Goal: Task Accomplishment & Management: Use online tool/utility

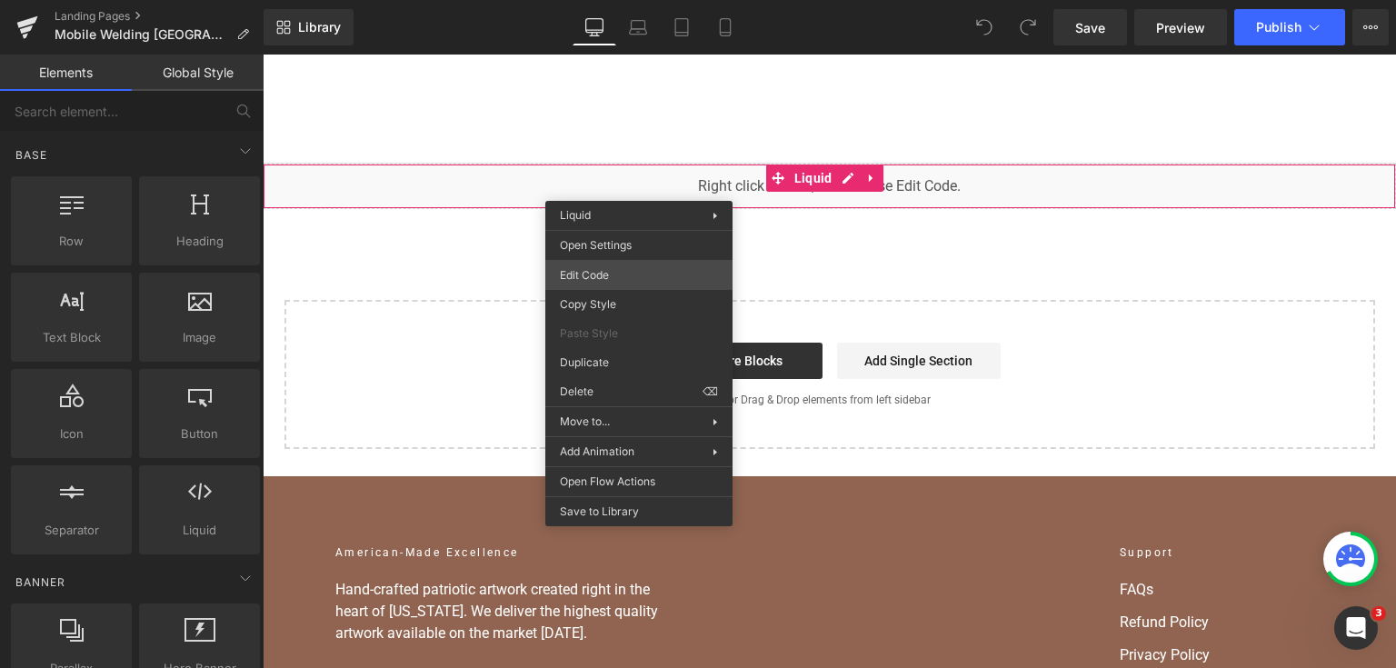
click at [642, 0] on div "You are previewing how the will restyle your page. You can not edit Elements in…" at bounding box center [698, 0] width 1396 height 0
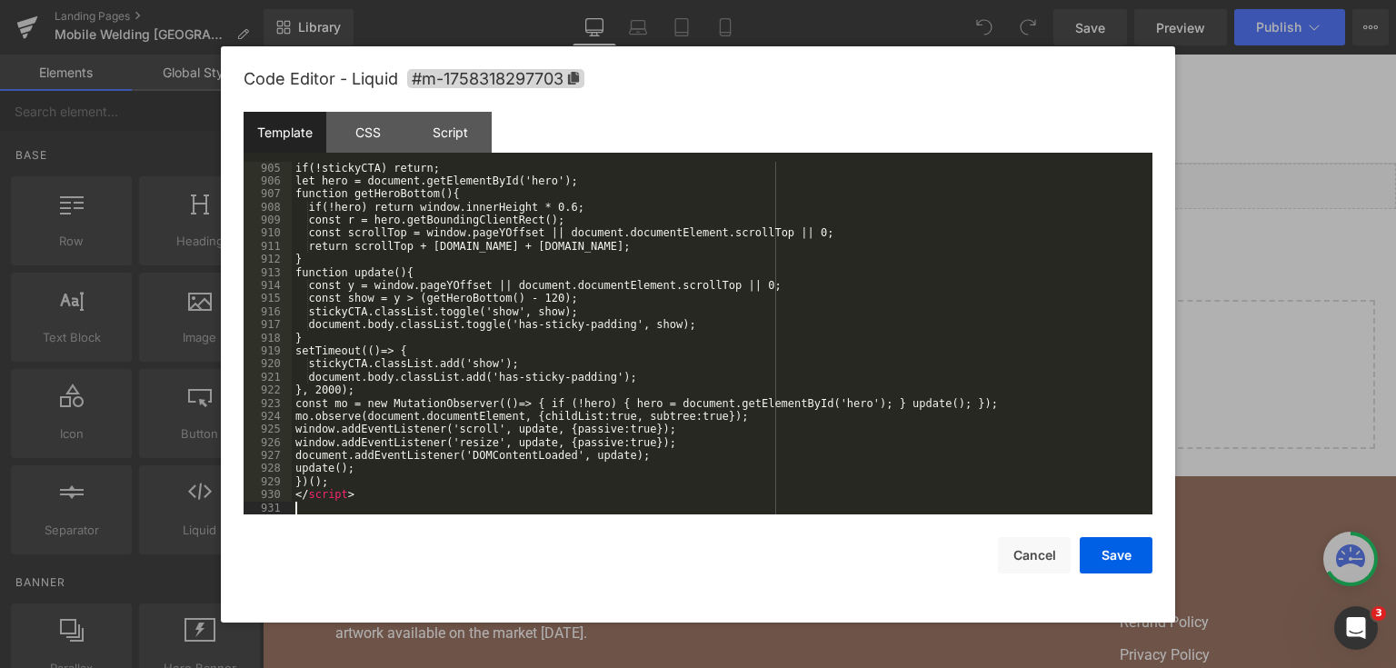
scroll to position [13743, 0]
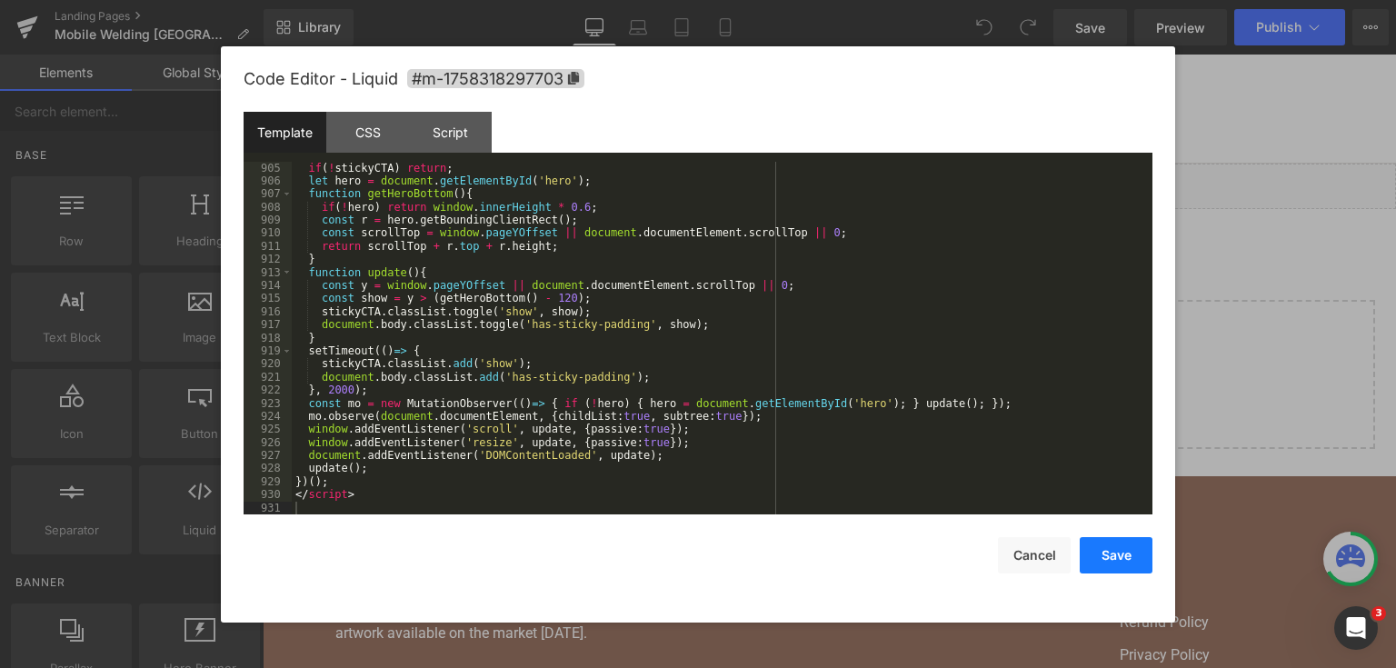
click at [1106, 556] on button "Save" at bounding box center [1116, 555] width 73 height 36
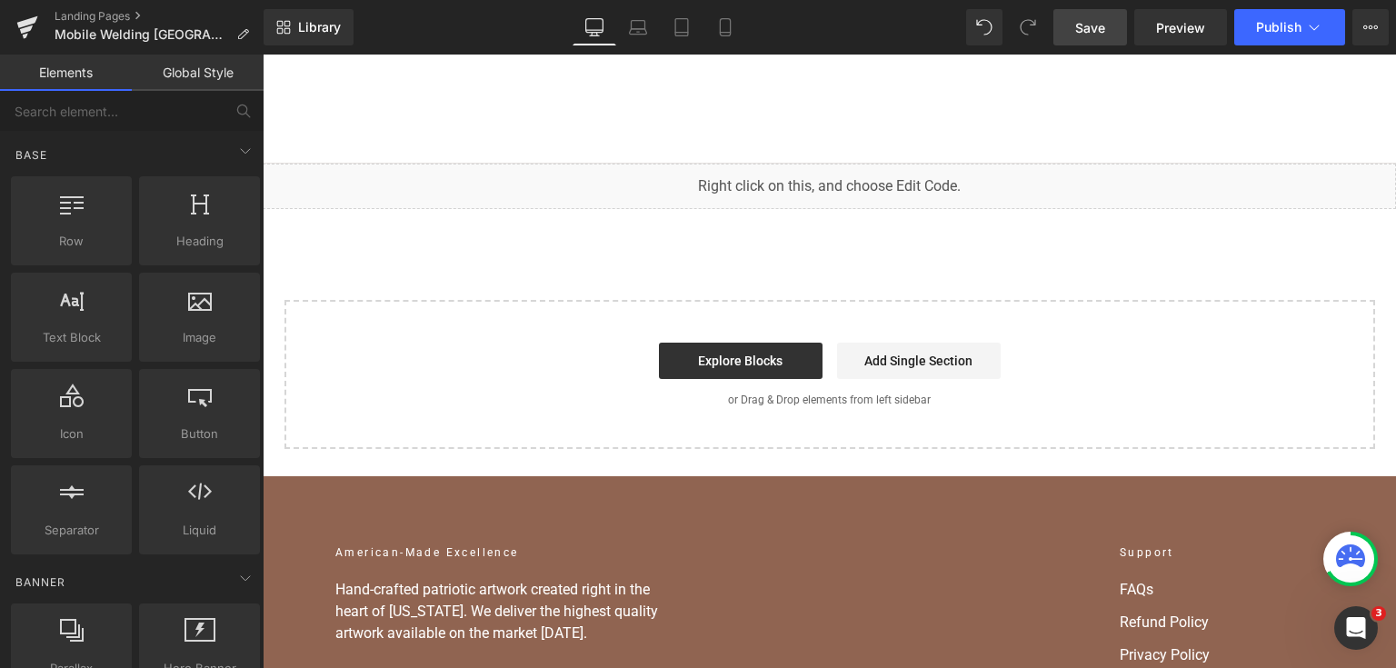
click at [1091, 27] on span "Save" at bounding box center [1090, 27] width 30 height 19
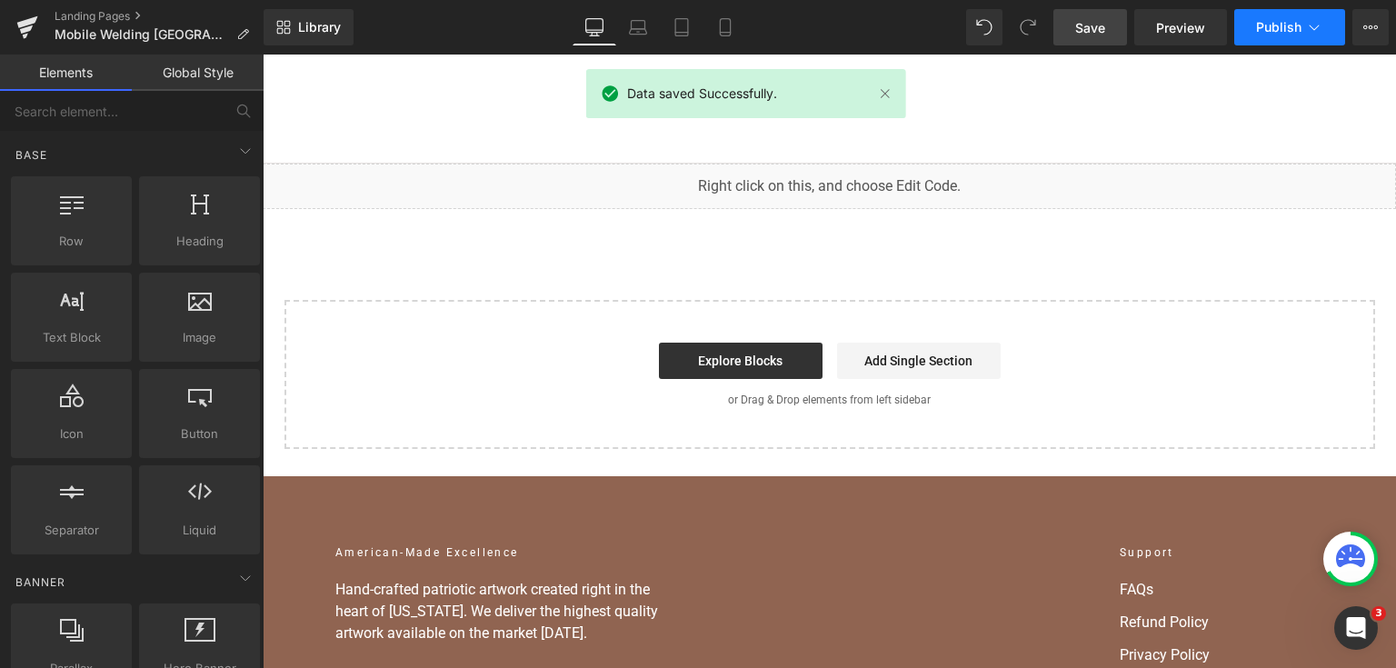
click at [1283, 35] on button "Publish" at bounding box center [1289, 27] width 111 height 36
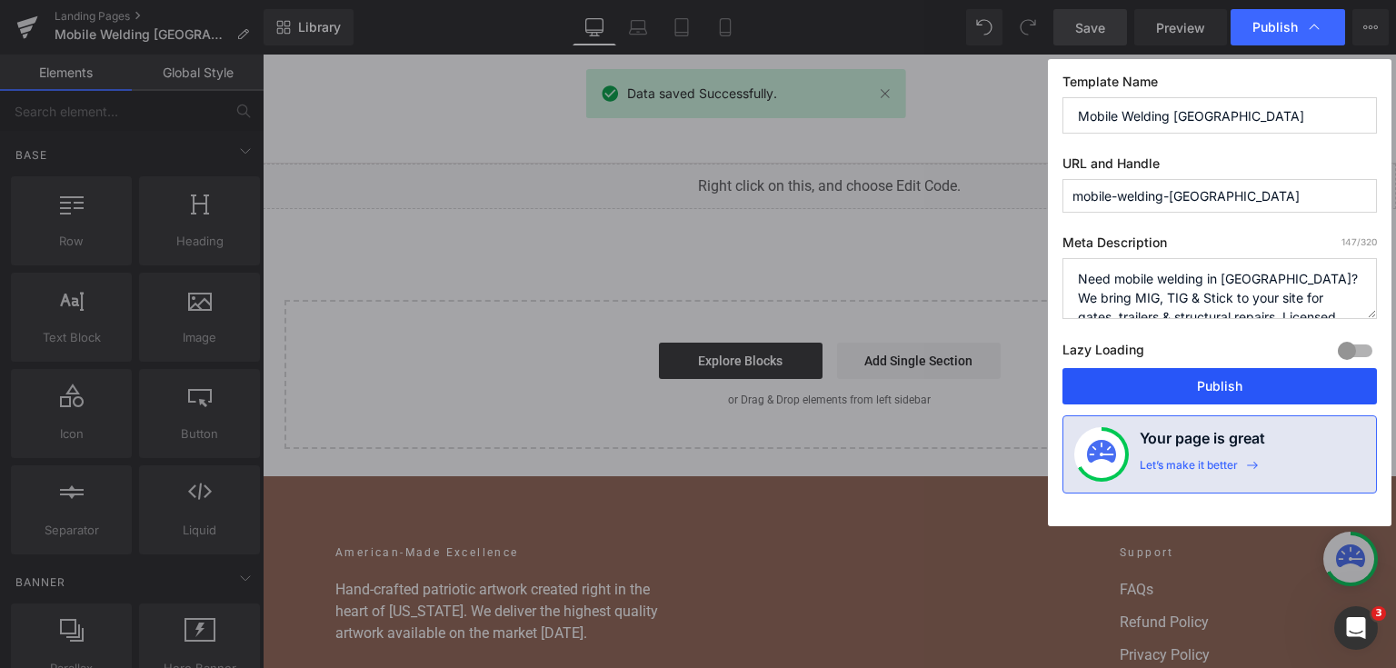
click at [1232, 399] on button "Publish" at bounding box center [1220, 386] width 314 height 36
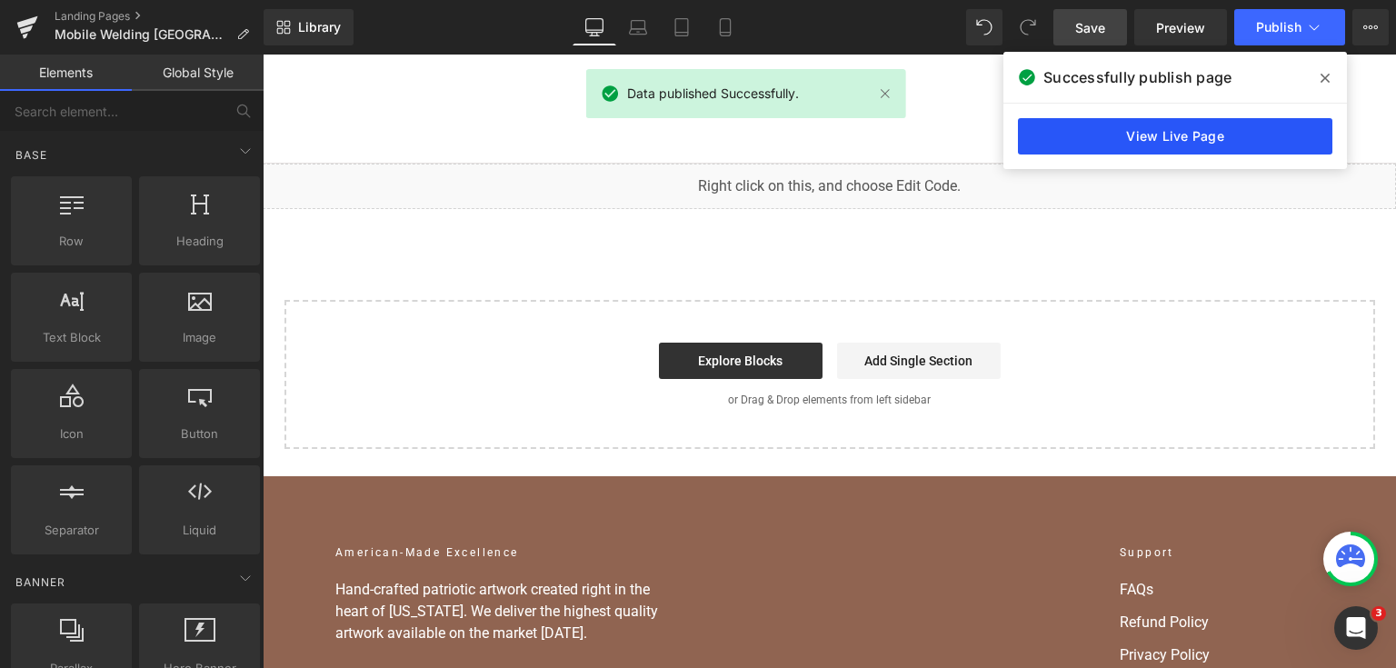
click at [1207, 131] on link "View Live Page" at bounding box center [1175, 136] width 314 height 36
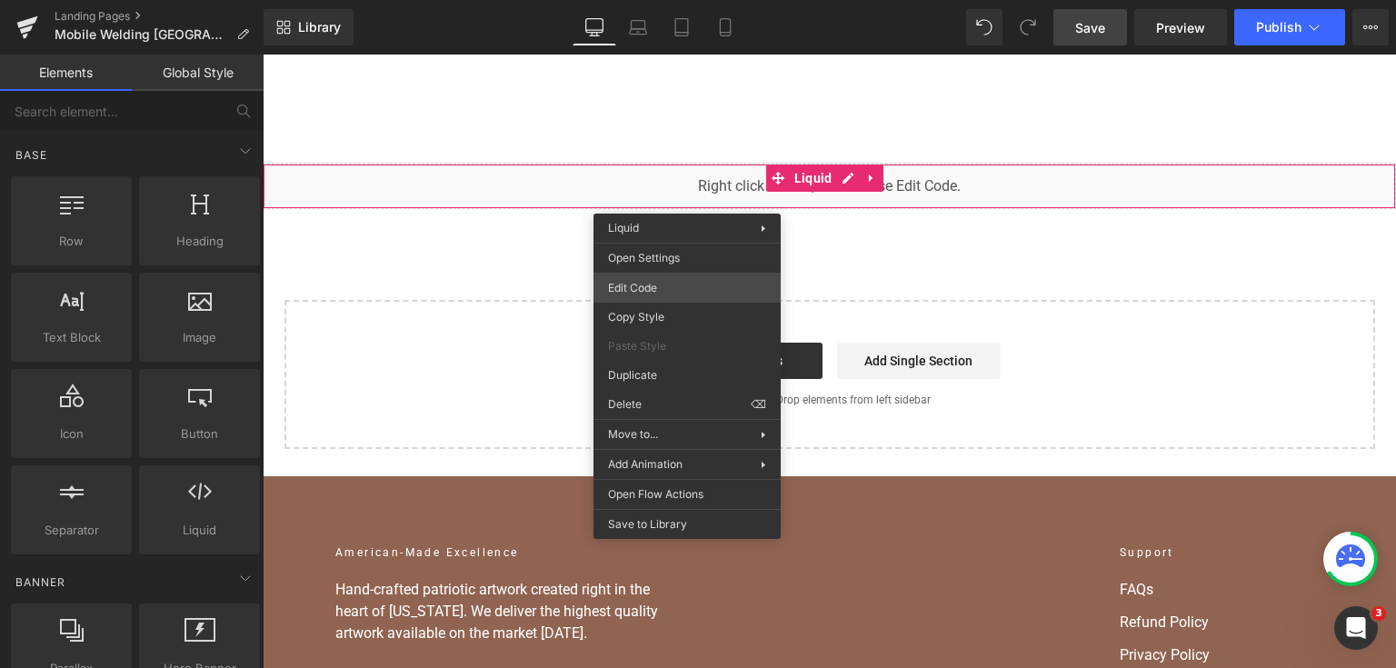
click at [663, 0] on div "You are previewing how the will restyle your page. You can not edit Elements in…" at bounding box center [698, 0] width 1396 height 0
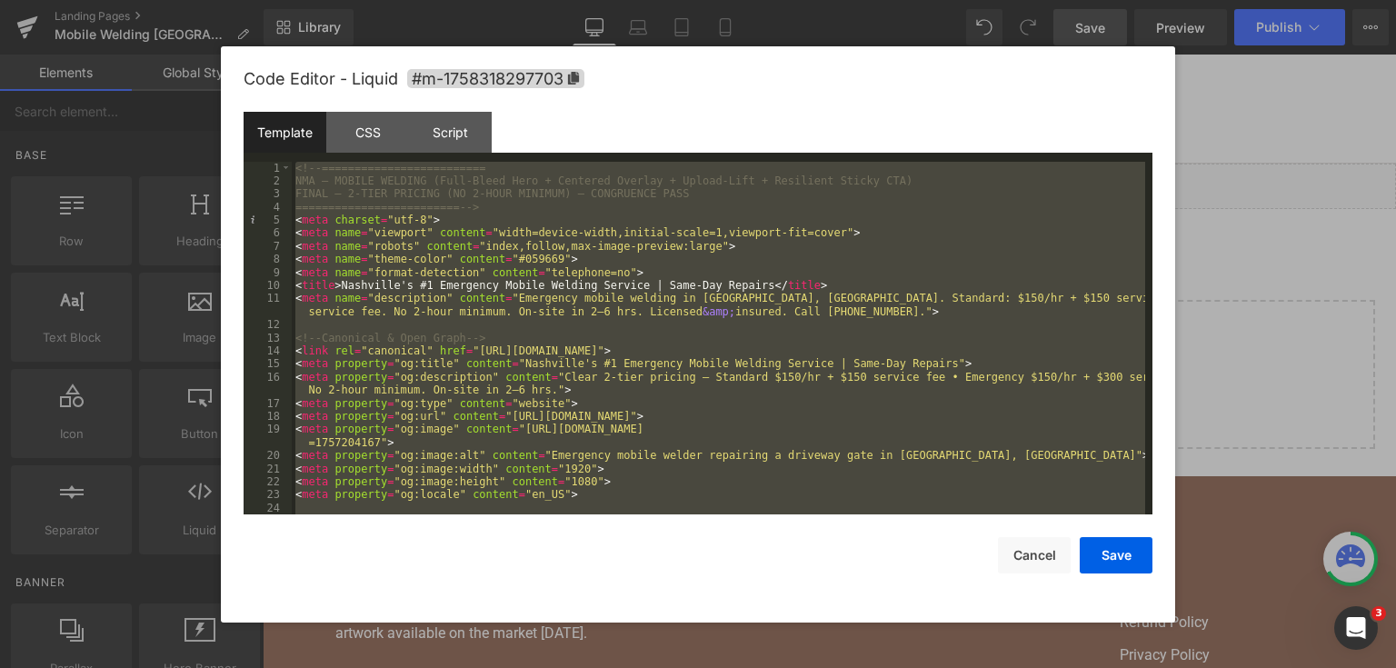
scroll to position [14252, 0]
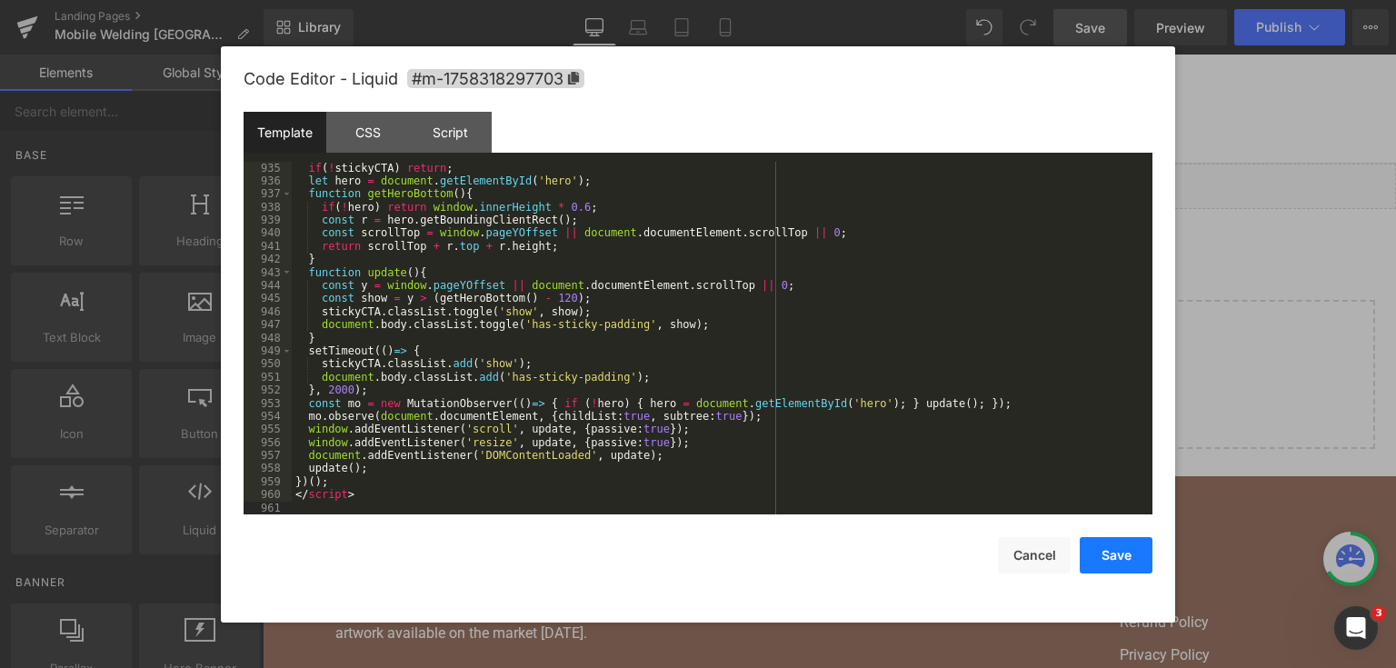
click at [1107, 549] on button "Save" at bounding box center [1116, 555] width 73 height 36
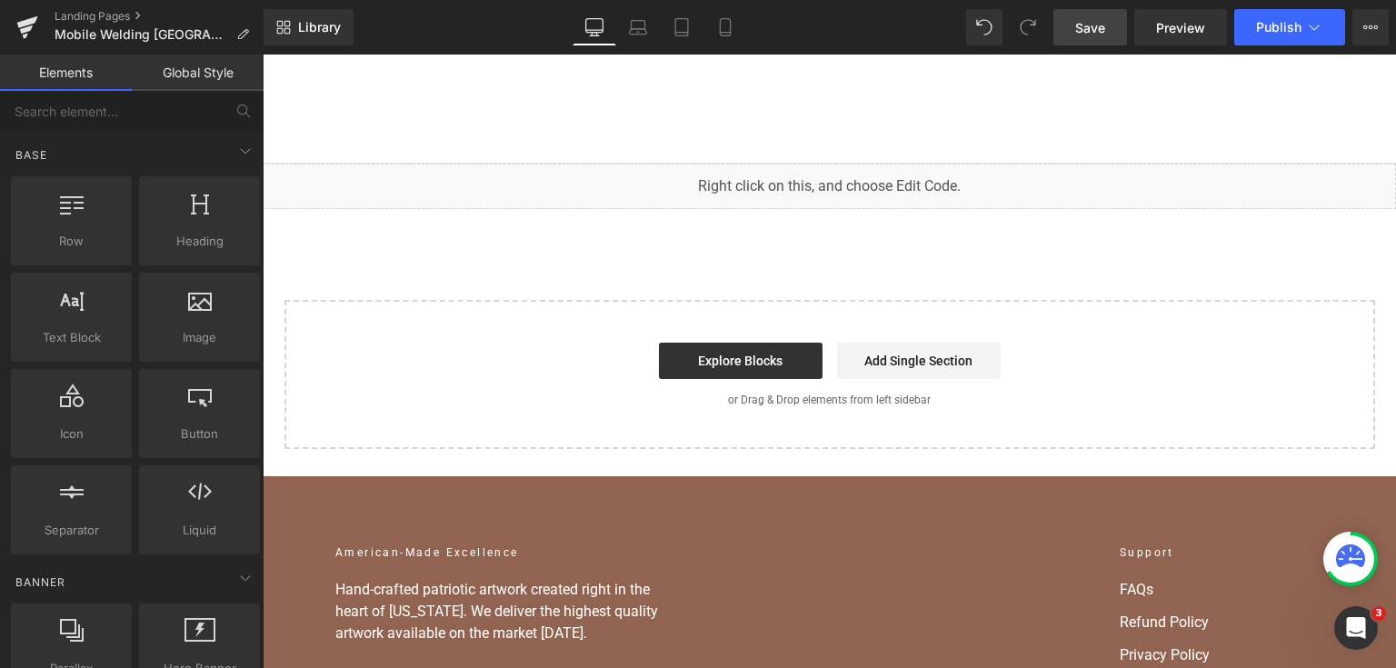
click at [1101, 28] on span "Save" at bounding box center [1090, 27] width 30 height 19
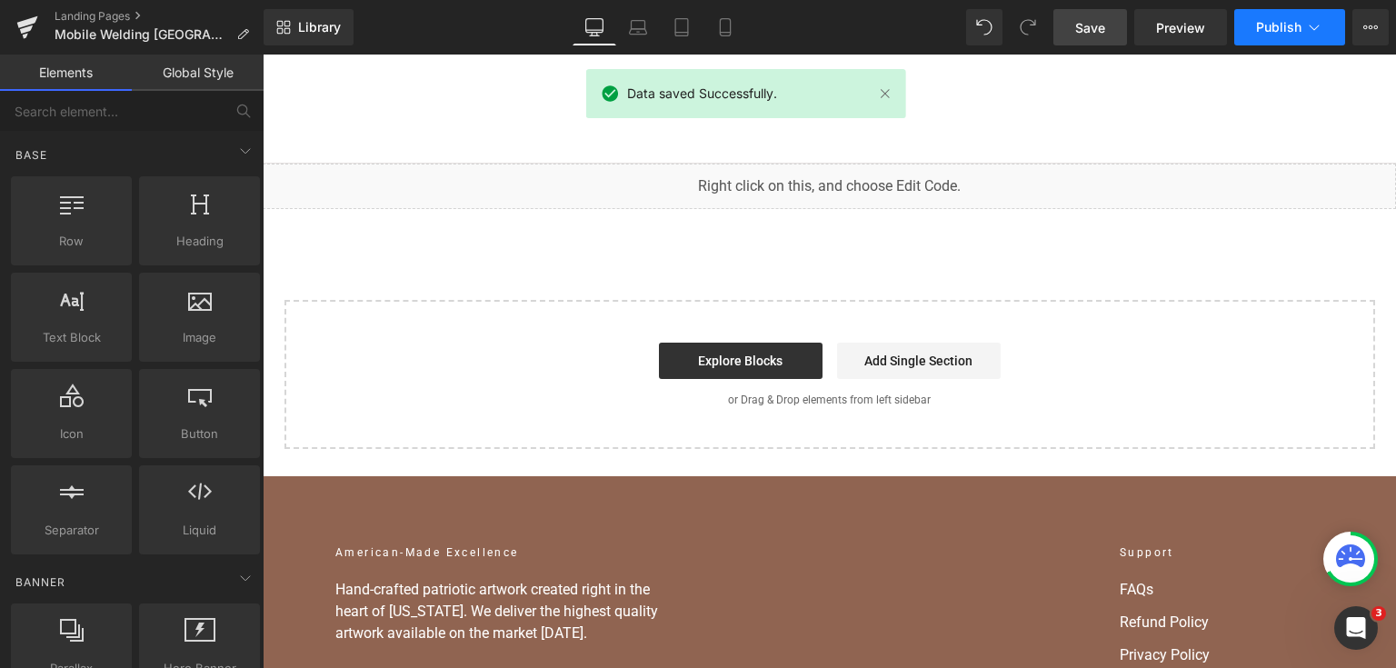
click at [1312, 35] on icon at bounding box center [1314, 27] width 18 height 18
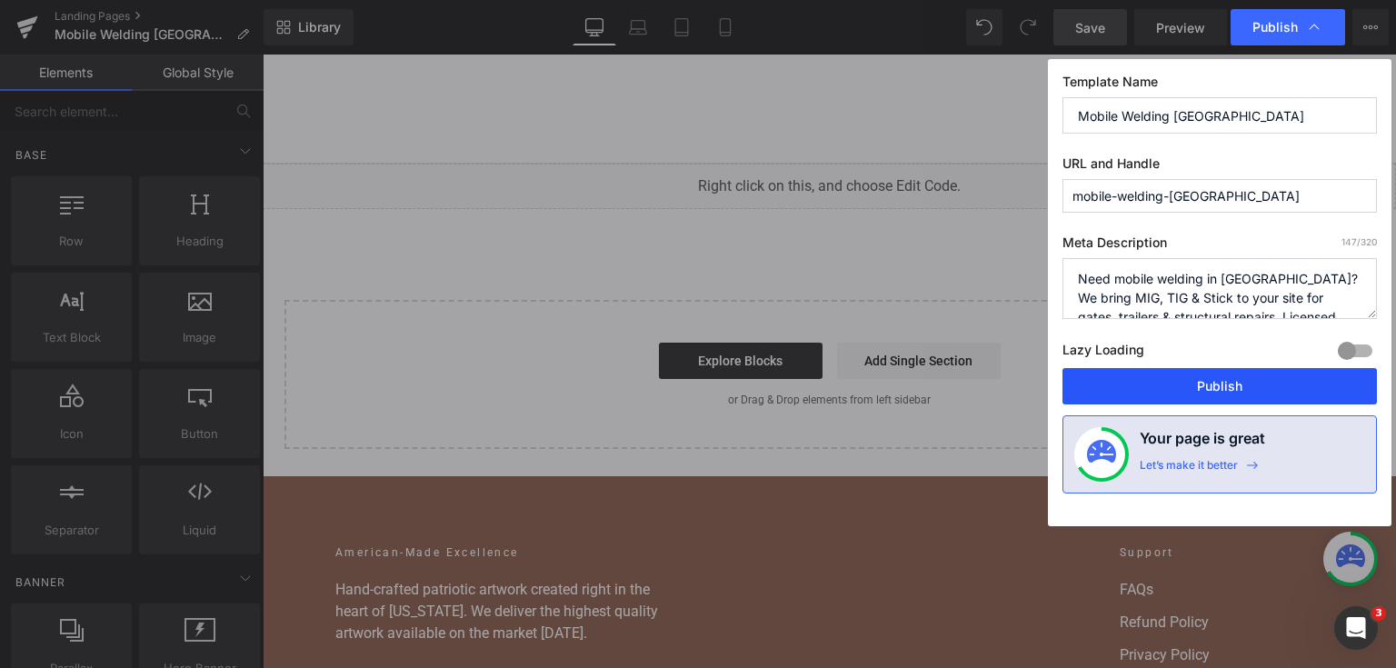
drag, startPoint x: 1182, startPoint y: 381, endPoint x: 919, endPoint y: 326, distance: 268.3
click at [1182, 381] on button "Publish" at bounding box center [1220, 386] width 314 height 36
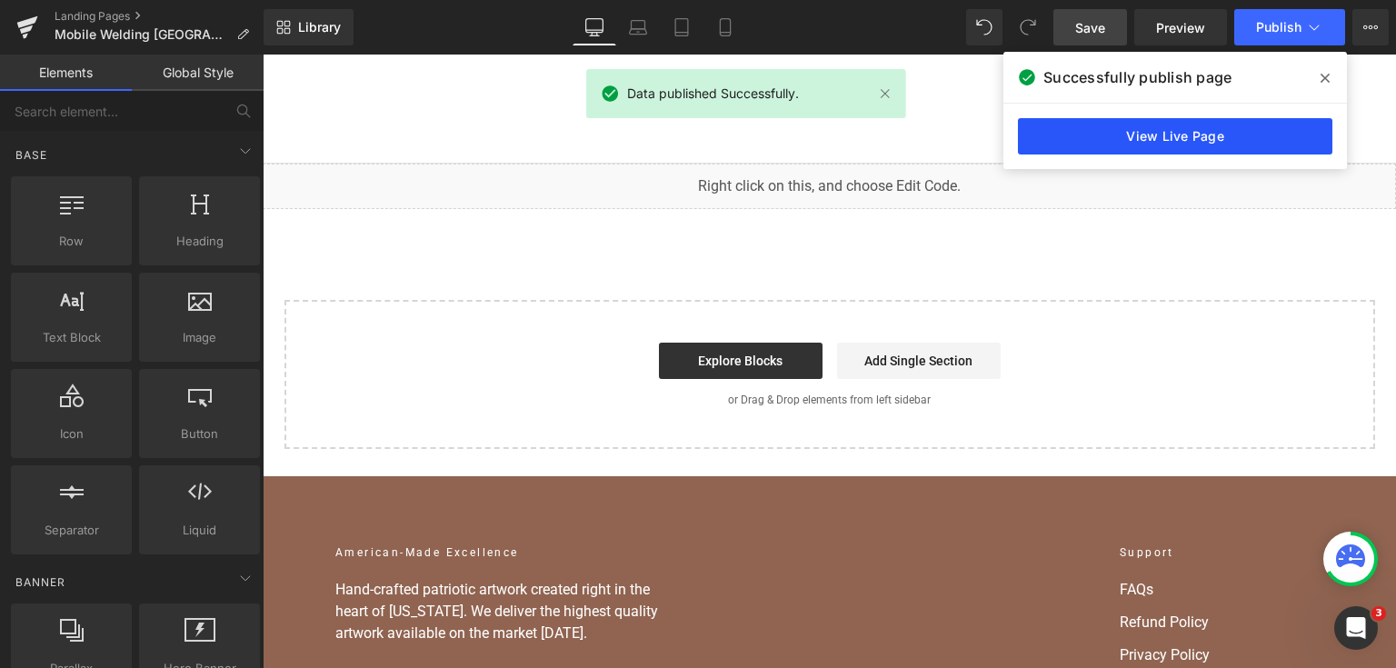
click at [1151, 128] on link "View Live Page" at bounding box center [1175, 136] width 314 height 36
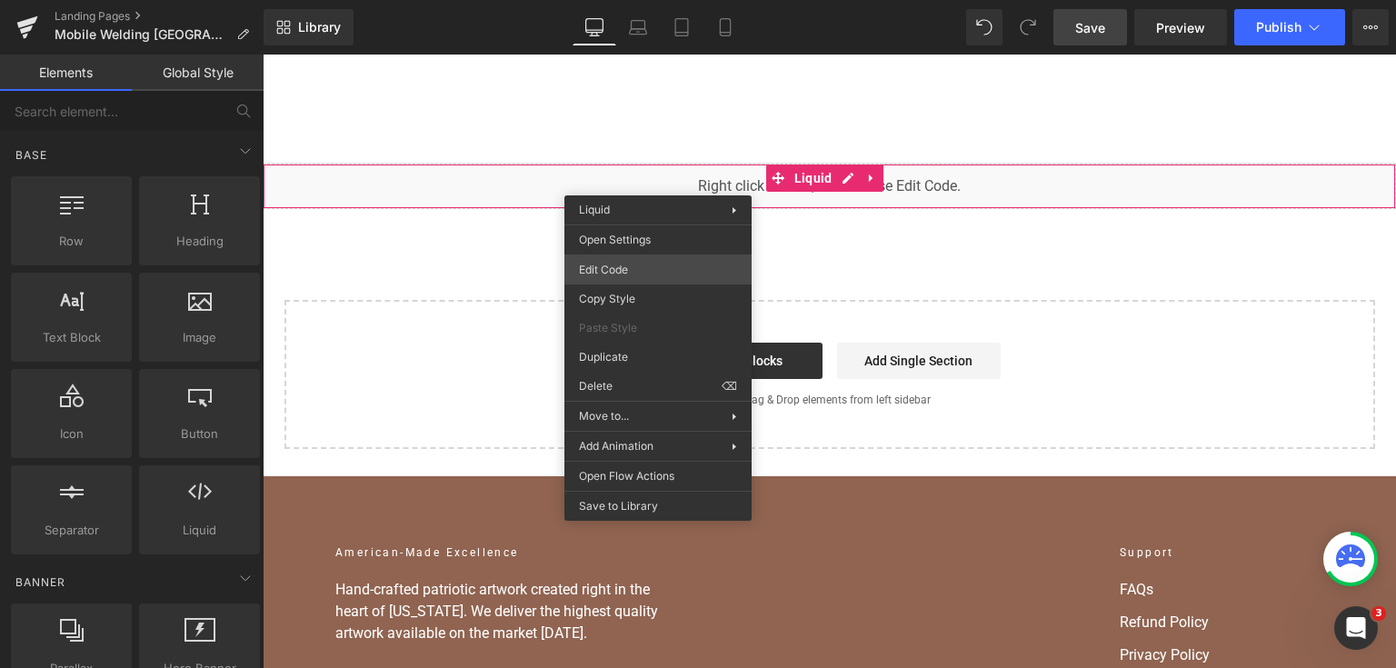
click at [676, 0] on div "You are previewing how the will restyle your page. You can not edit Elements in…" at bounding box center [698, 0] width 1396 height 0
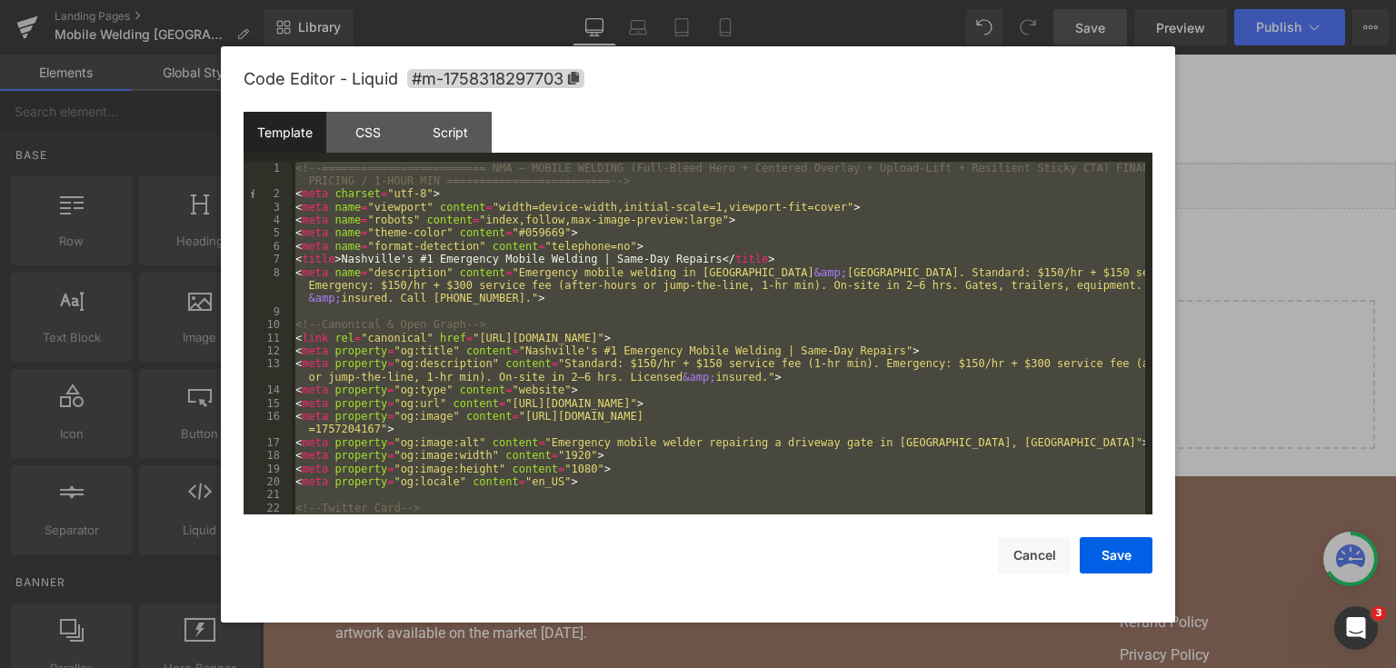
scroll to position [10994, 0]
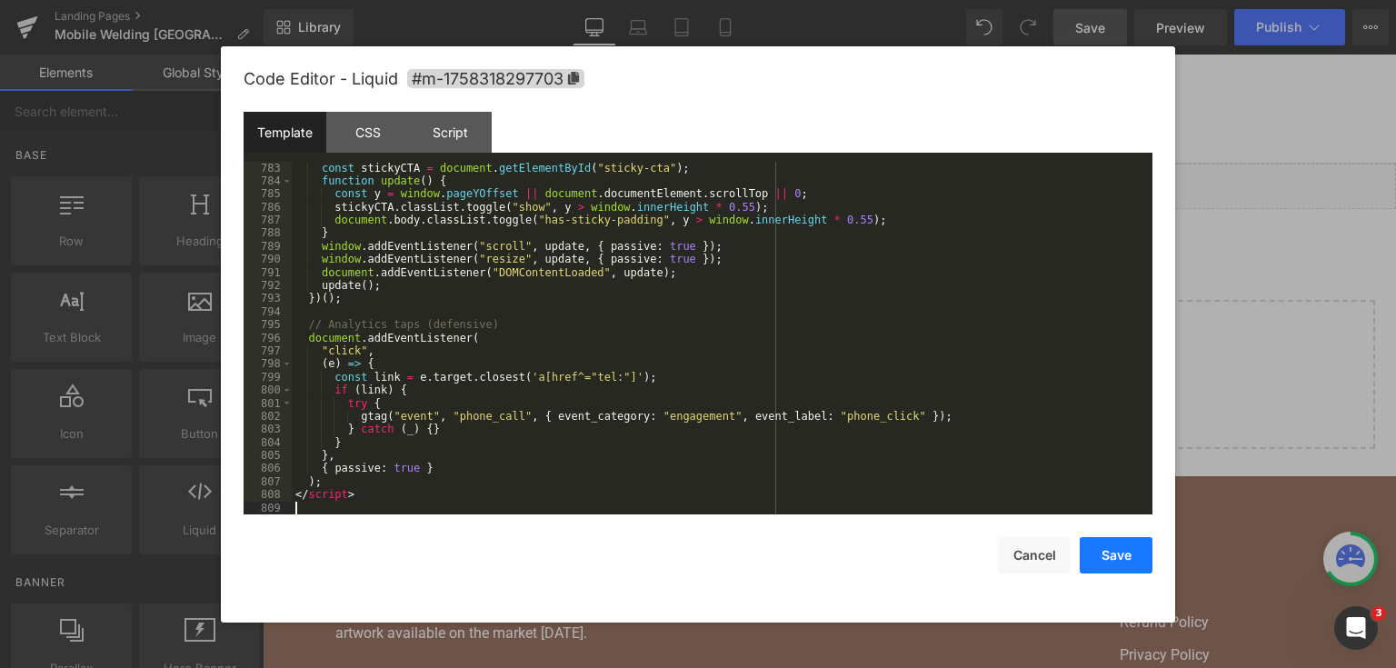
click at [1101, 545] on button "Save" at bounding box center [1116, 555] width 73 height 36
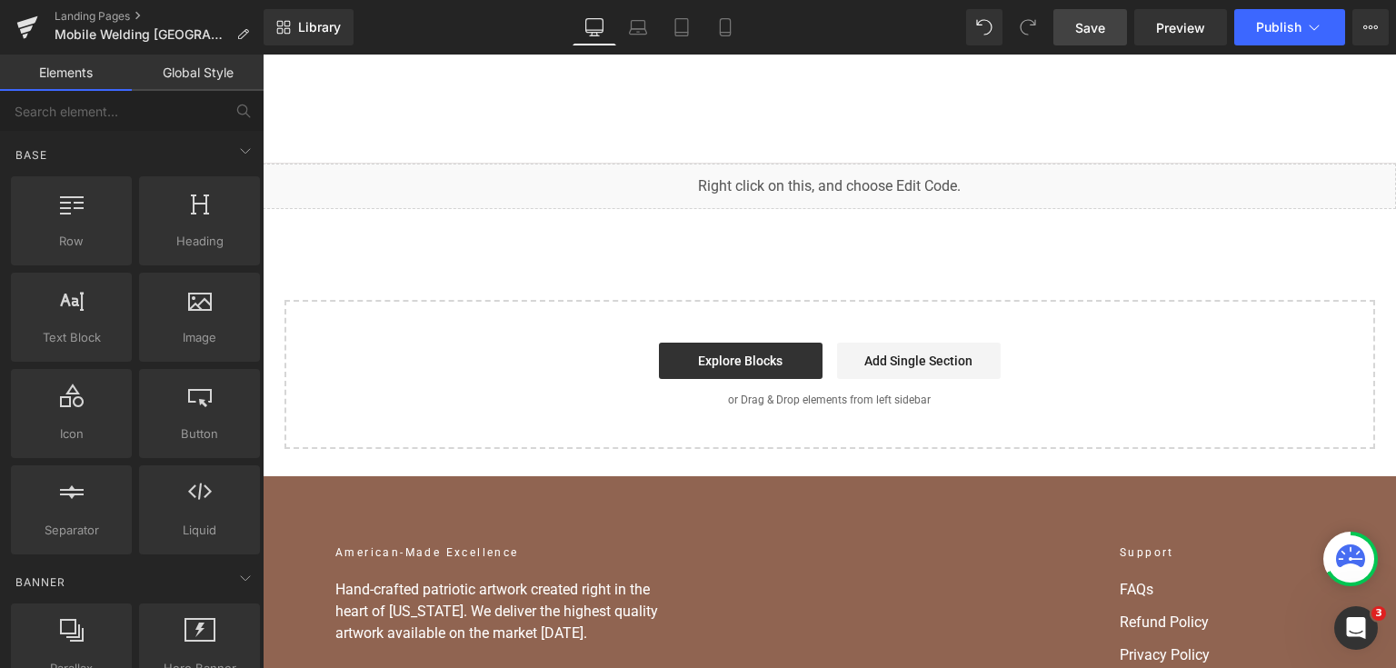
click at [1105, 34] on span "Save" at bounding box center [1090, 27] width 30 height 19
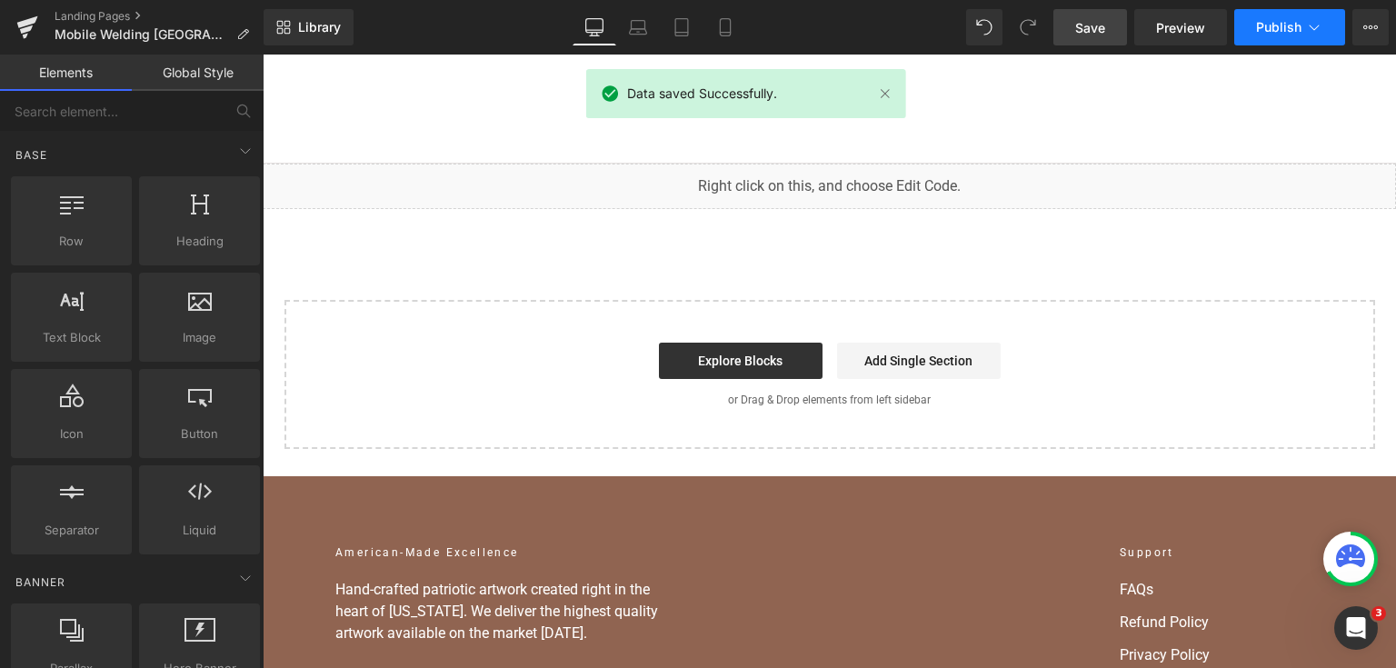
click at [1290, 35] on button "Publish" at bounding box center [1289, 27] width 111 height 36
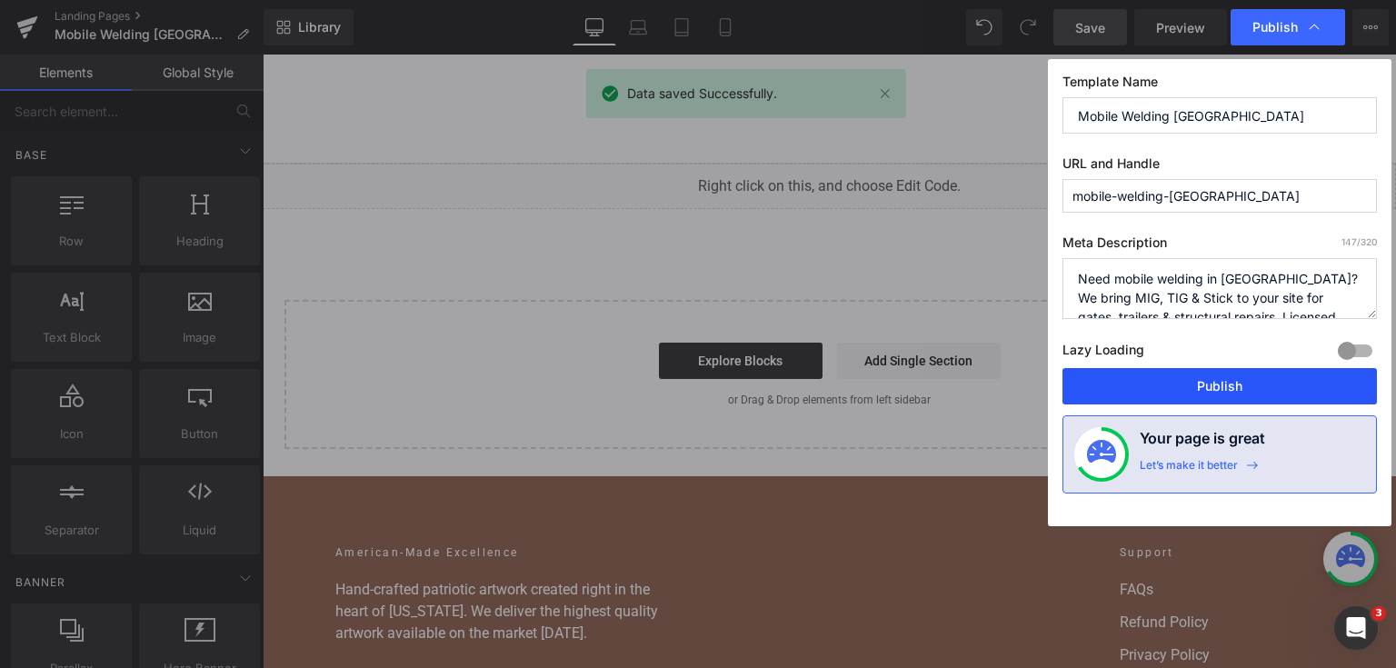
click at [1239, 381] on button "Publish" at bounding box center [1220, 386] width 314 height 36
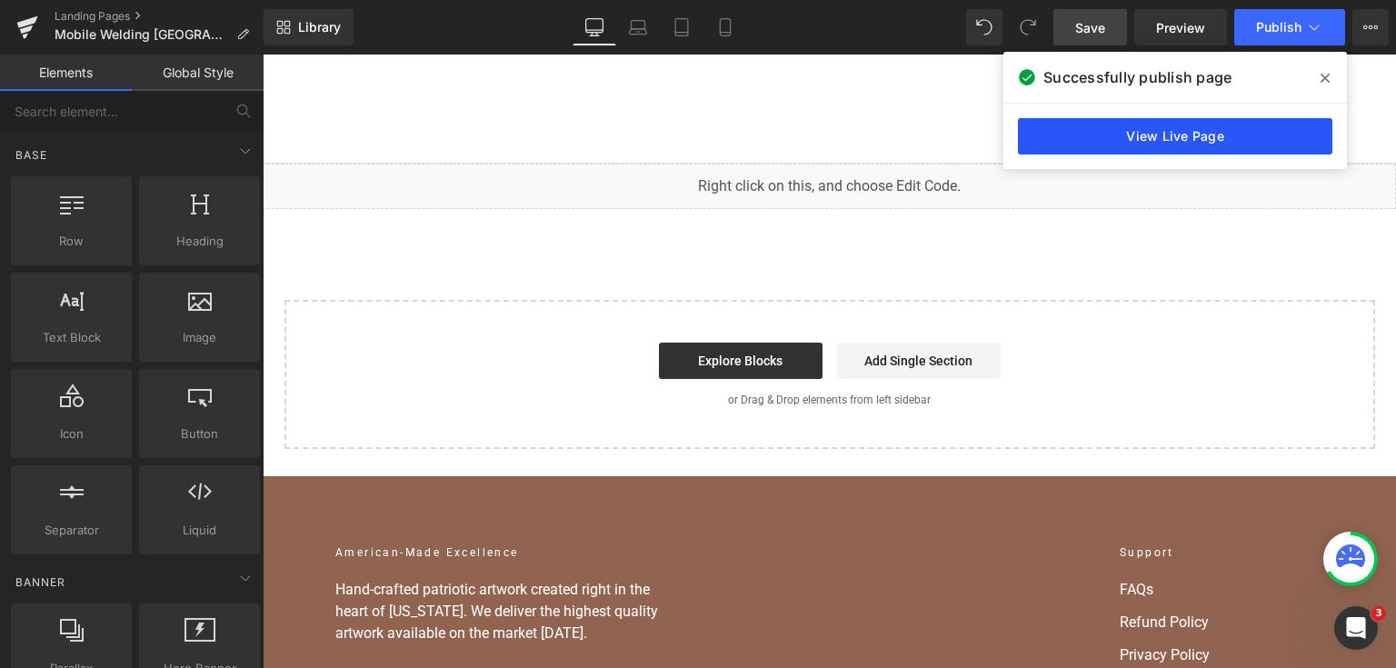
click at [1150, 148] on link "View Live Page" at bounding box center [1175, 136] width 314 height 36
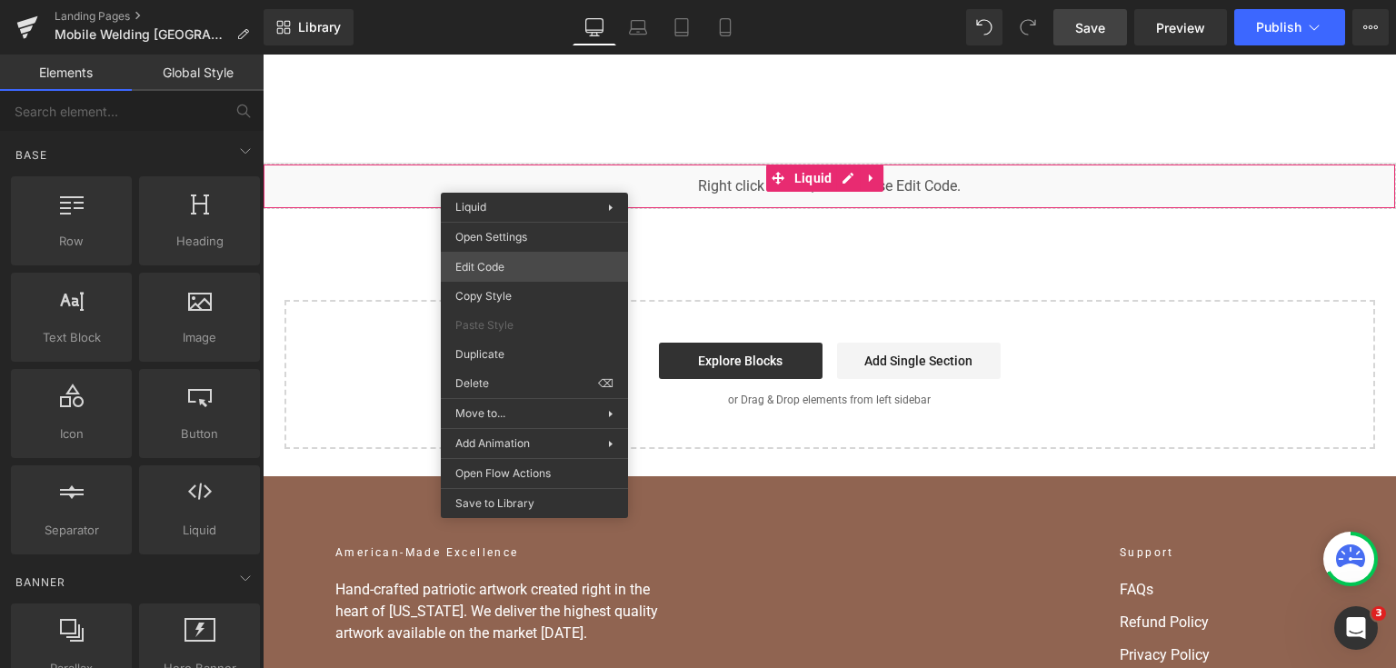
click at [542, 0] on div "You are previewing how the will restyle your page. You can not edit Elements in…" at bounding box center [698, 0] width 1396 height 0
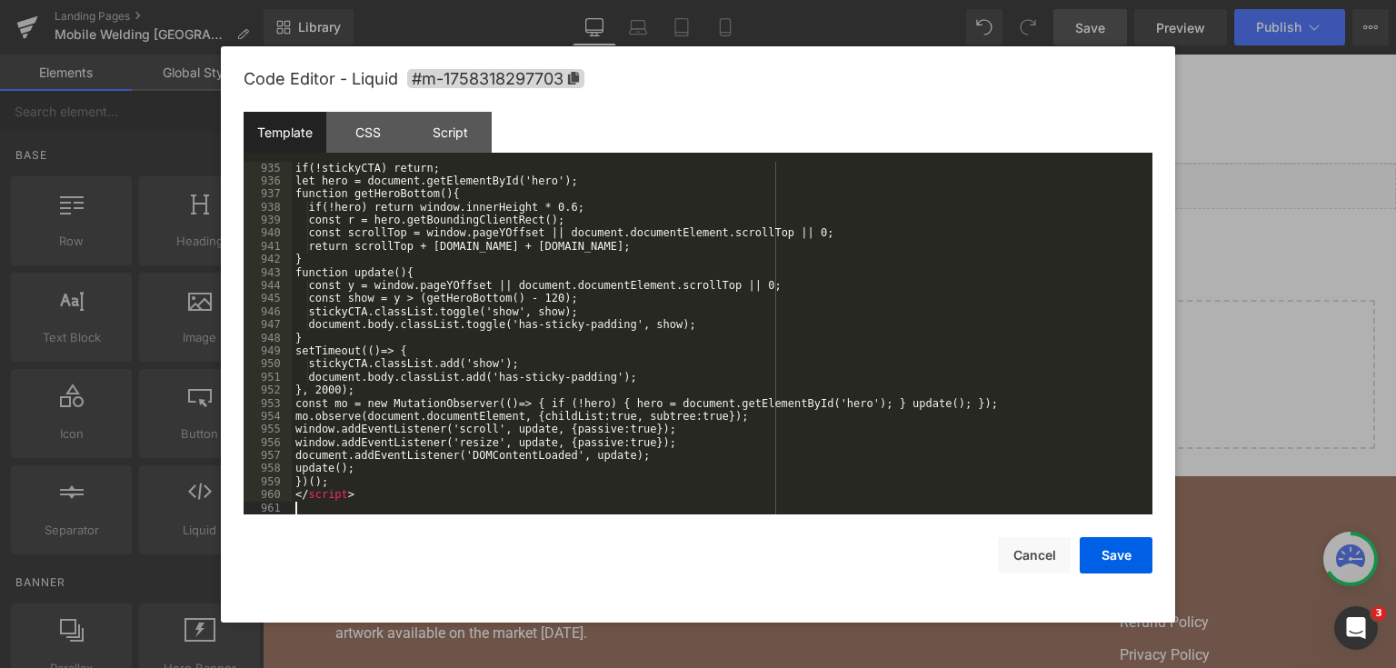
scroll to position [14252, 0]
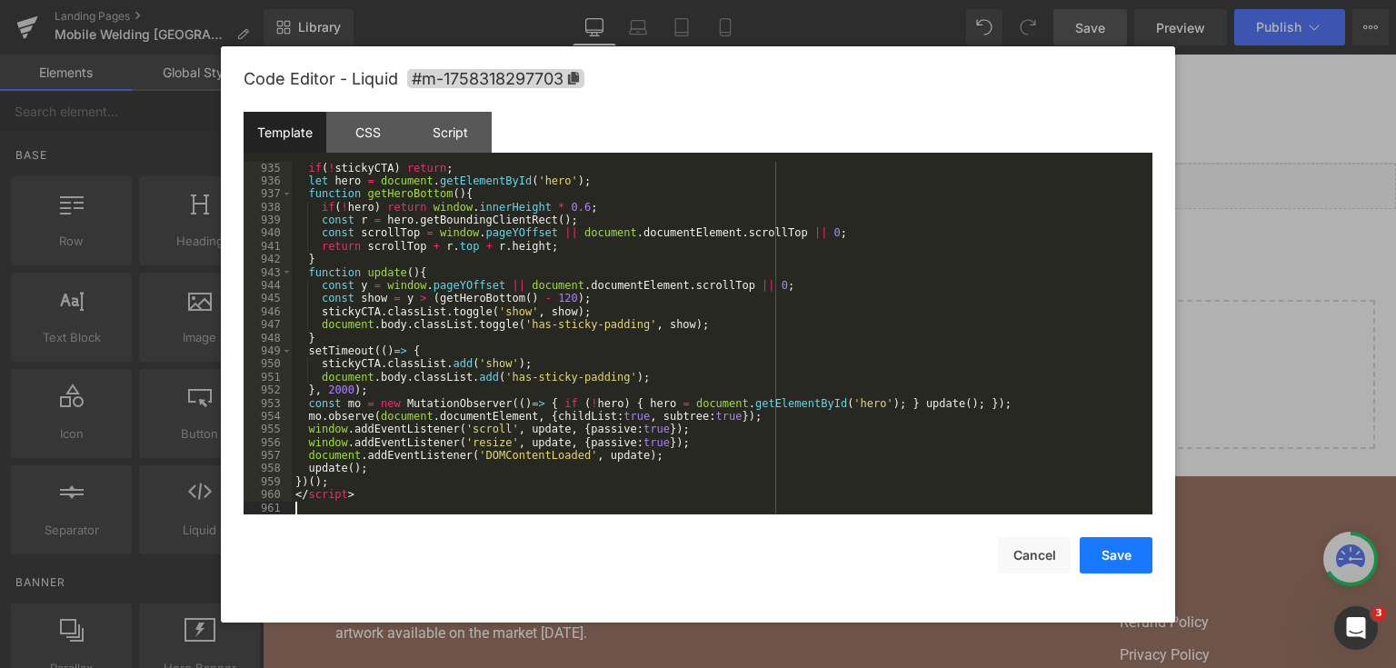
click at [1098, 547] on button "Save" at bounding box center [1116, 555] width 73 height 36
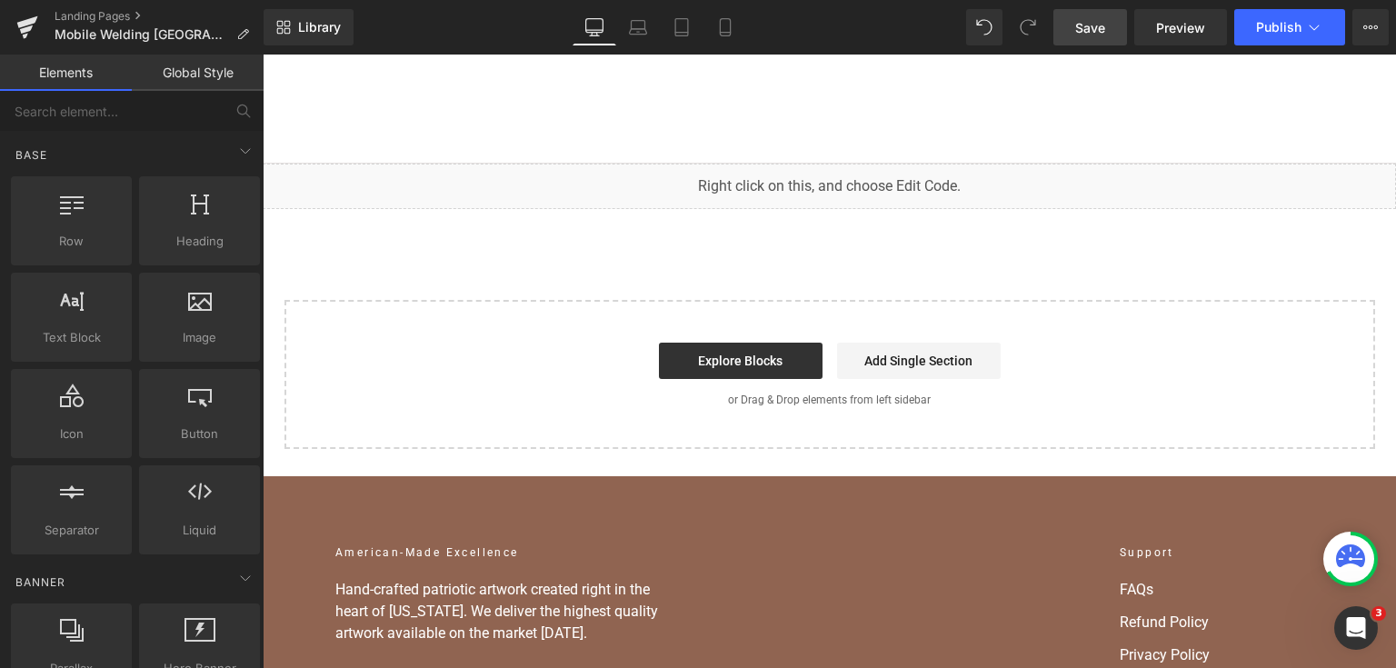
click at [1079, 21] on span "Save" at bounding box center [1090, 27] width 30 height 19
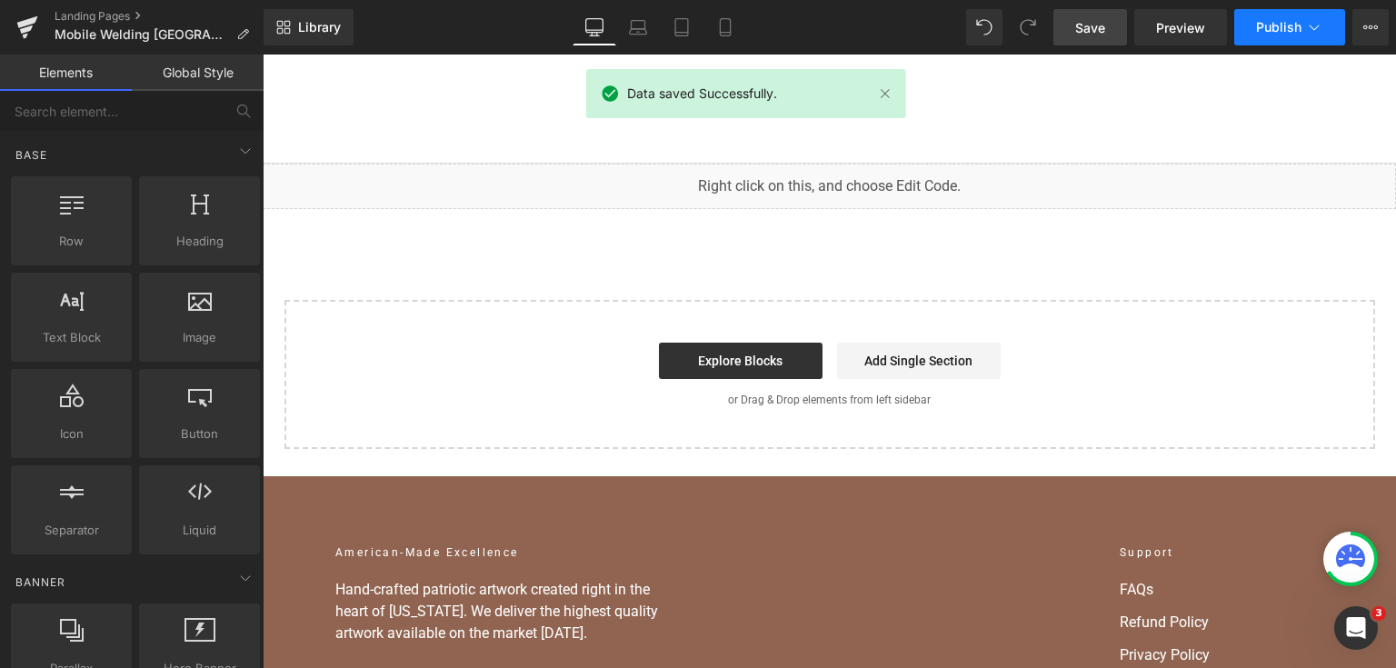
click at [1280, 27] on span "Publish" at bounding box center [1278, 27] width 45 height 15
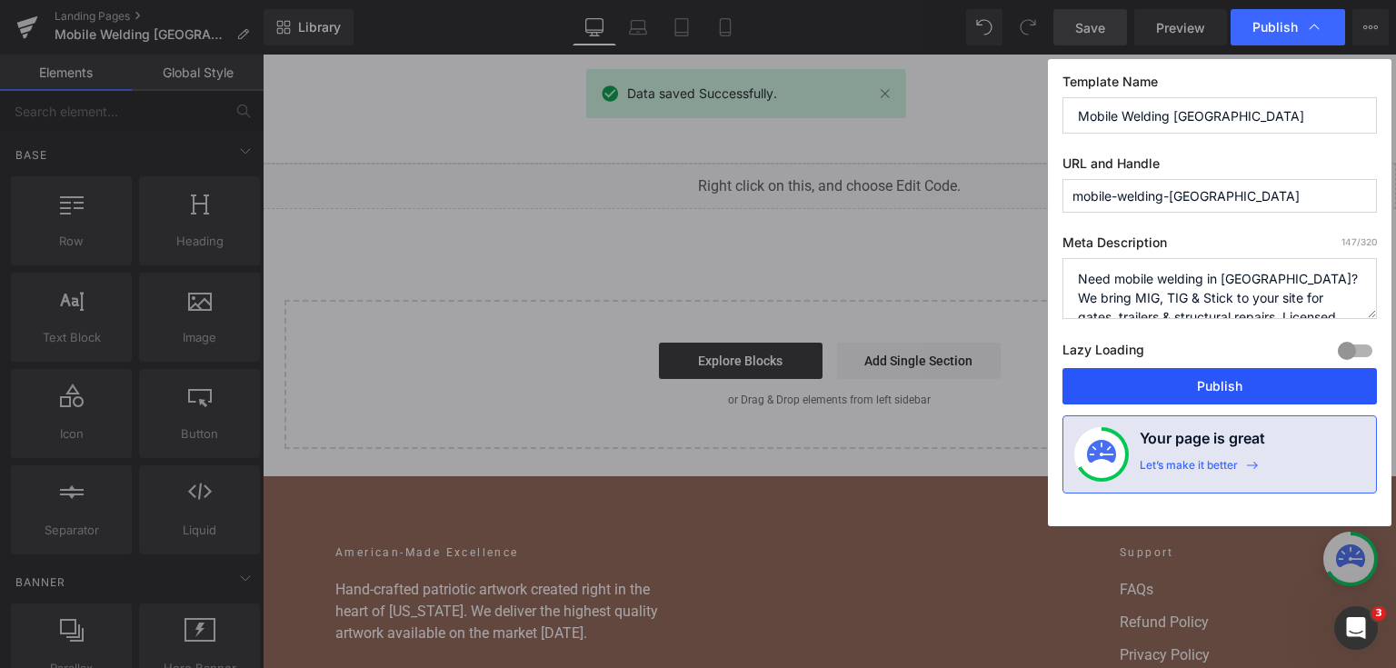
drag, startPoint x: 1232, startPoint y: 391, endPoint x: 354, endPoint y: 80, distance: 932.3
click at [1232, 391] on button "Publish" at bounding box center [1220, 386] width 314 height 36
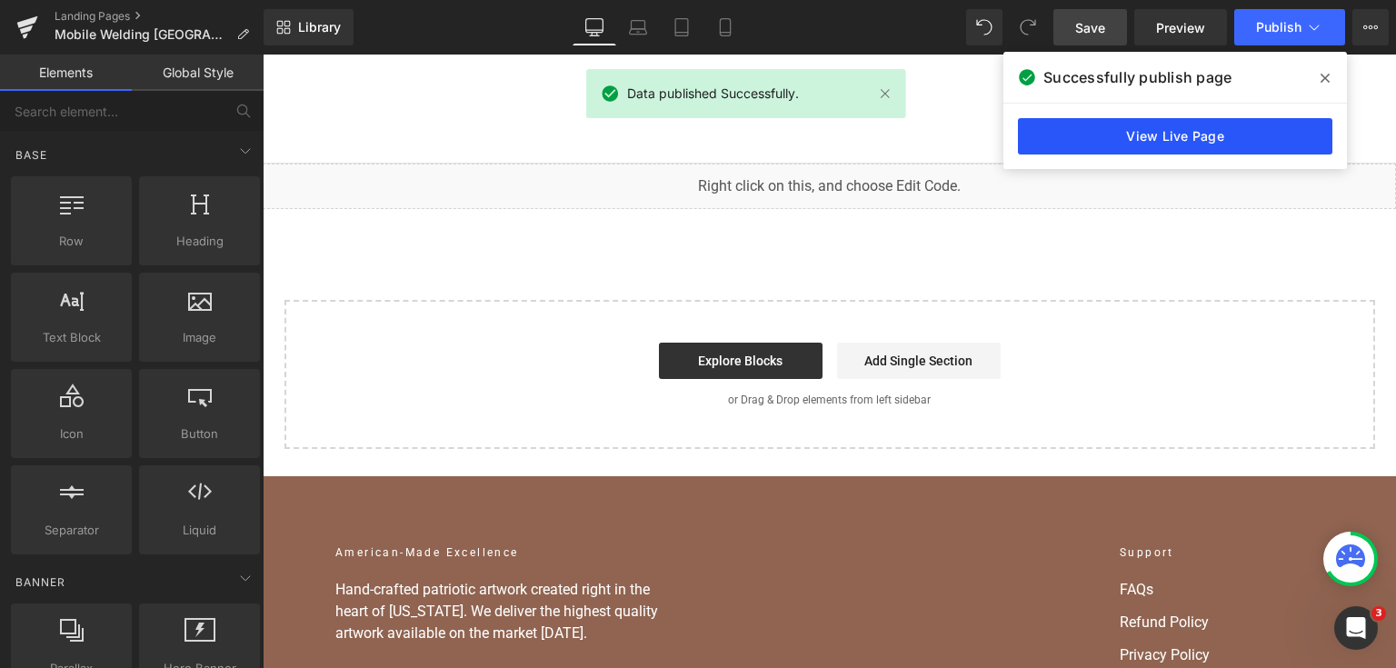
click at [1030, 124] on link "View Live Page" at bounding box center [1175, 136] width 314 height 36
